Goal: Task Accomplishment & Management: Manage account settings

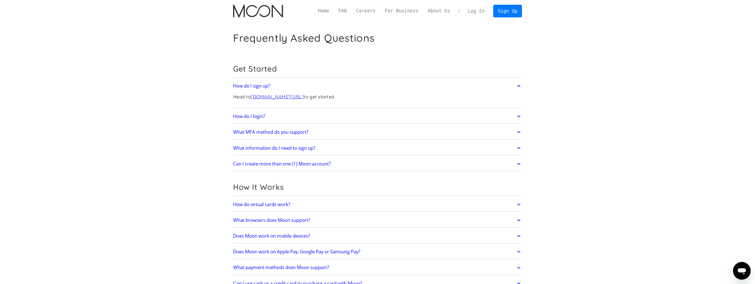
click at [486, 12] on link "Log In" at bounding box center [476, 11] width 26 height 12
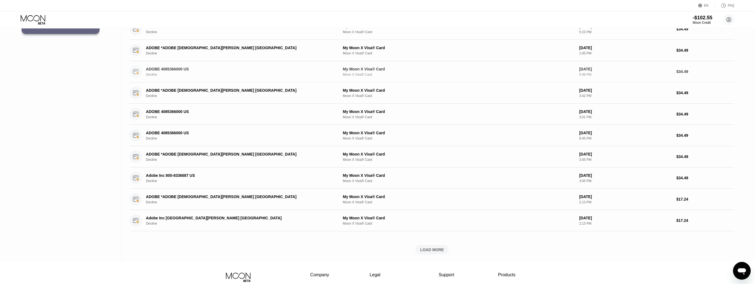
scroll to position [146, 0]
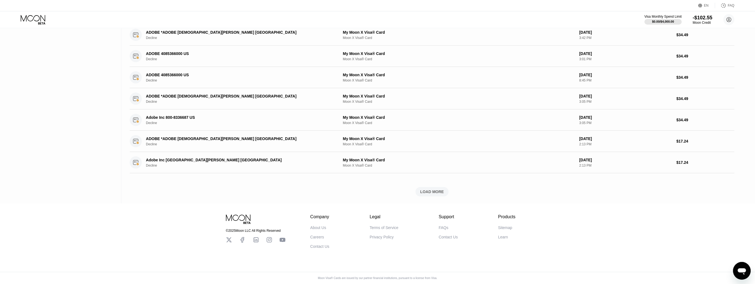
drag, startPoint x: 456, startPoint y: 44, endPoint x: 460, endPoint y: 182, distance: 137.2
click at [434, 191] on div "LOAD MORE" at bounding box center [432, 191] width 33 height 9
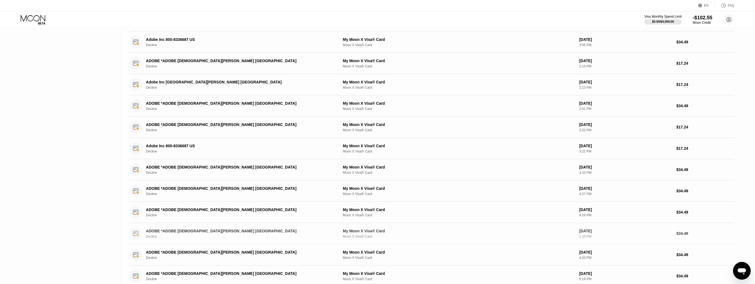
scroll to position [401, 0]
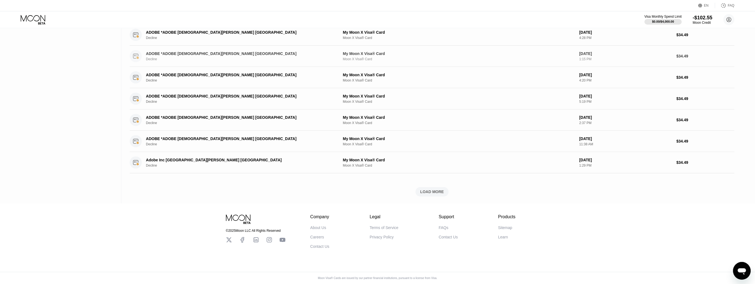
drag, startPoint x: 442, startPoint y: 127, endPoint x: 412, endPoint y: 212, distance: 90.4
click at [421, 187] on div "LOAD MORE" at bounding box center [432, 191] width 33 height 9
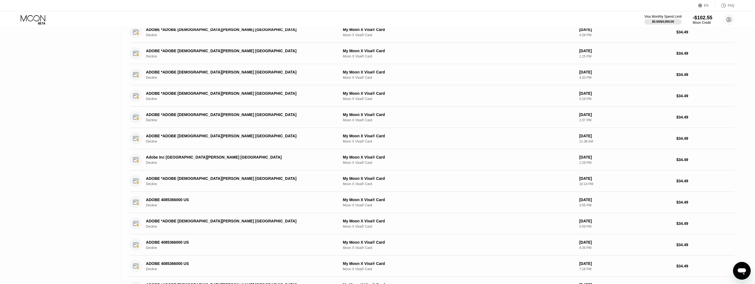
scroll to position [655, 0]
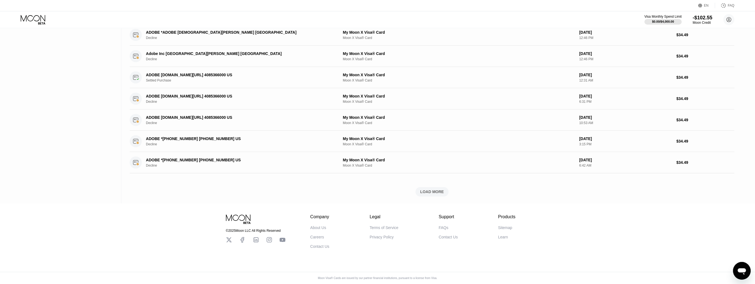
drag, startPoint x: 448, startPoint y: 164, endPoint x: 444, endPoint y: 217, distance: 53.7
click at [440, 187] on div "LOAD MORE" at bounding box center [432, 191] width 33 height 9
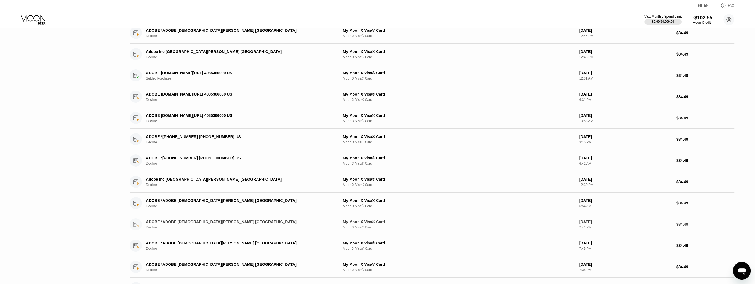
scroll to position [909, 0]
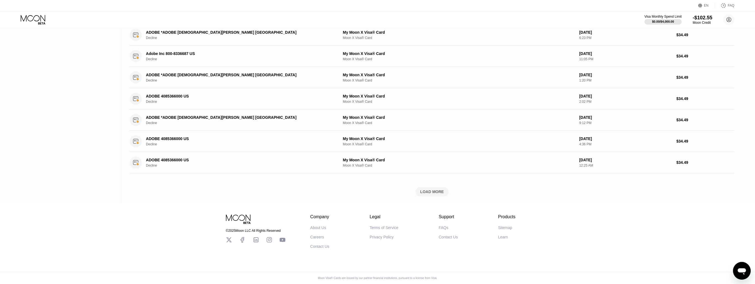
drag, startPoint x: 437, startPoint y: 84, endPoint x: 438, endPoint y: 140, distance: 56.0
click at [421, 189] on div "LOAD MORE" at bounding box center [432, 191] width 24 height 5
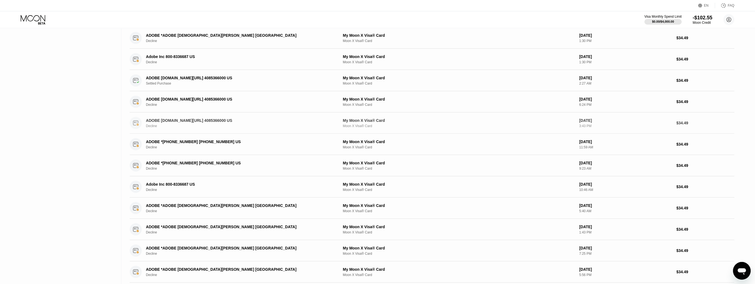
scroll to position [1164, 0]
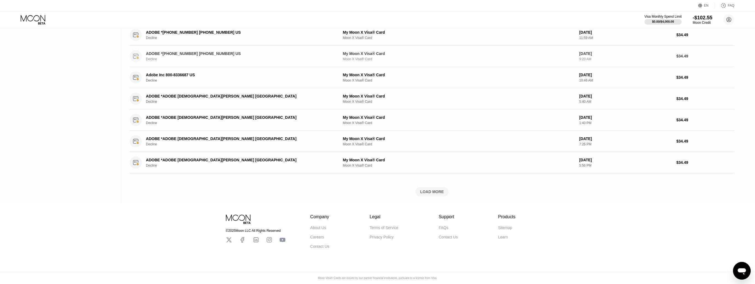
drag, startPoint x: 421, startPoint y: 103, endPoint x: 424, endPoint y: 167, distance: 63.6
click at [437, 187] on div "LOAD MORE" at bounding box center [432, 191] width 33 height 9
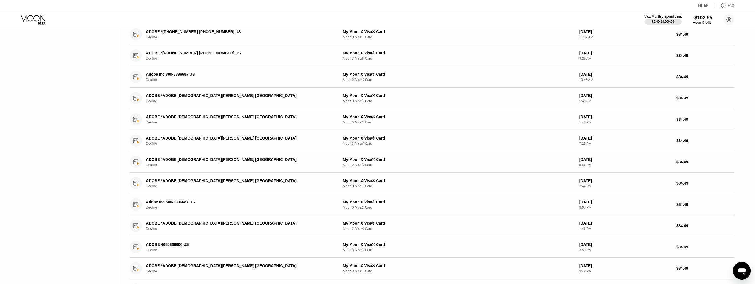
scroll to position [1418, 0]
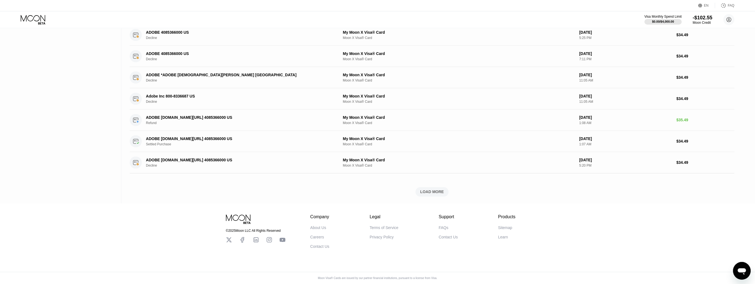
drag, startPoint x: 432, startPoint y: 109, endPoint x: 428, endPoint y: 188, distance: 79.3
click at [443, 192] on div "LOAD MORE" at bounding box center [432, 191] width 33 height 9
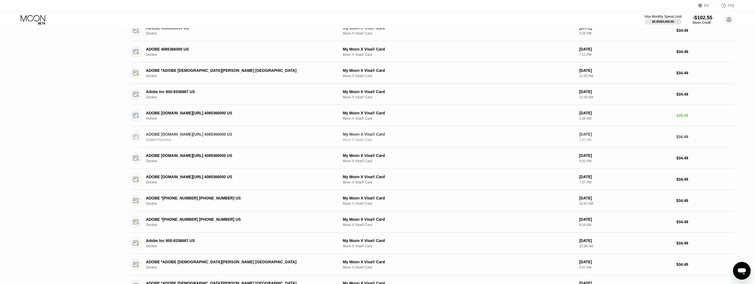
scroll to position [1424, 0]
drag, startPoint x: 432, startPoint y: 123, endPoint x: 430, endPoint y: 131, distance: 8.2
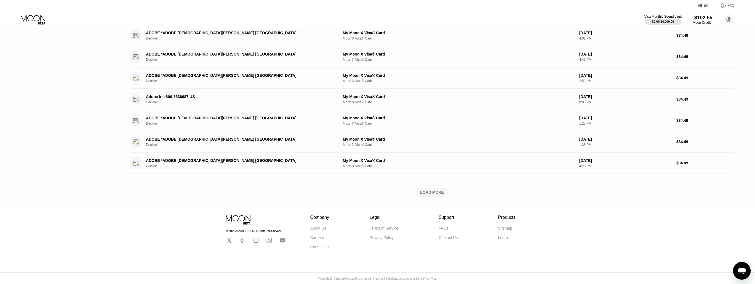
drag, startPoint x: 430, startPoint y: 131, endPoint x: 421, endPoint y: 201, distance: 71.1
click at [422, 190] on div "LOAD MORE" at bounding box center [432, 192] width 24 height 5
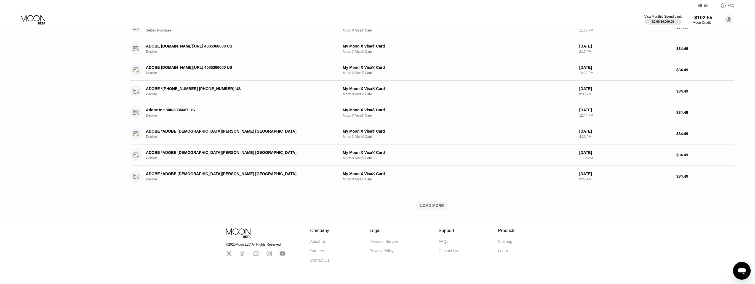
scroll to position [1921, 0]
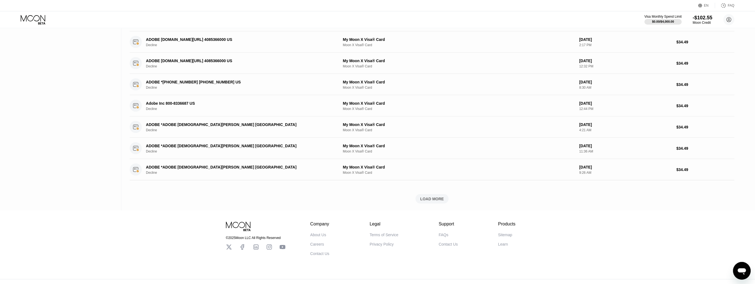
click at [429, 196] on div "LOAD MORE" at bounding box center [432, 198] width 24 height 5
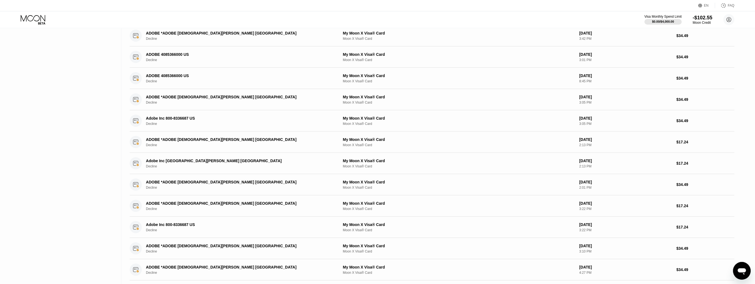
scroll to position [0, 0]
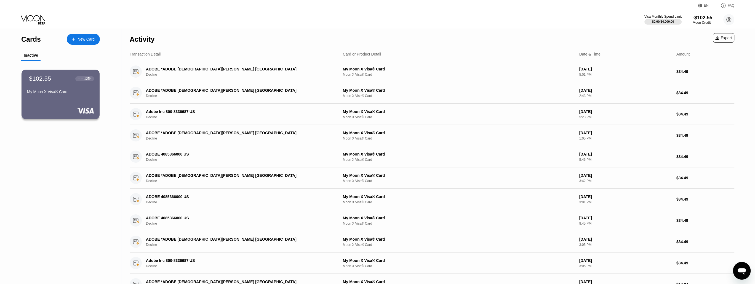
drag, startPoint x: 170, startPoint y: 236, endPoint x: 175, endPoint y: 110, distance: 126.5
